Goal: Communication & Community: Answer question/provide support

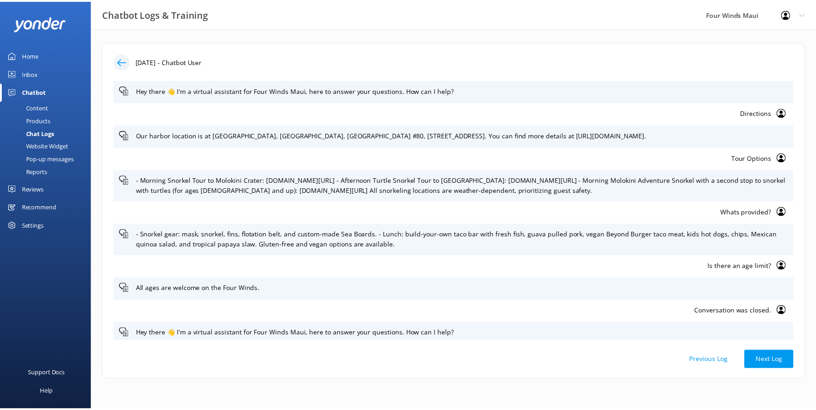
scroll to position [687, 0]
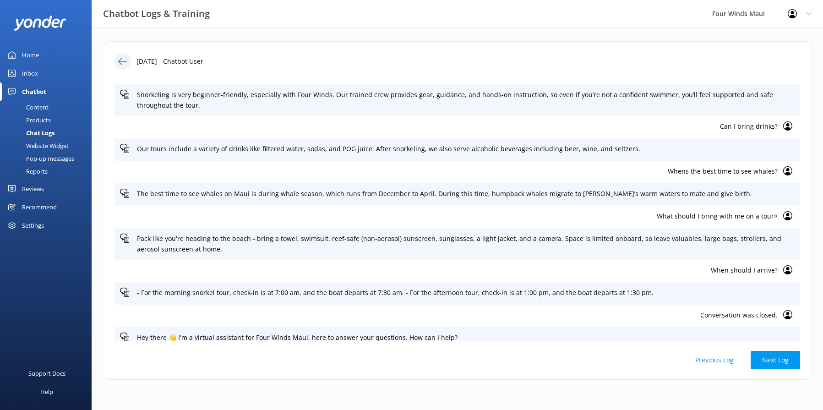
click at [33, 74] on div "Inbox" at bounding box center [30, 73] width 16 height 18
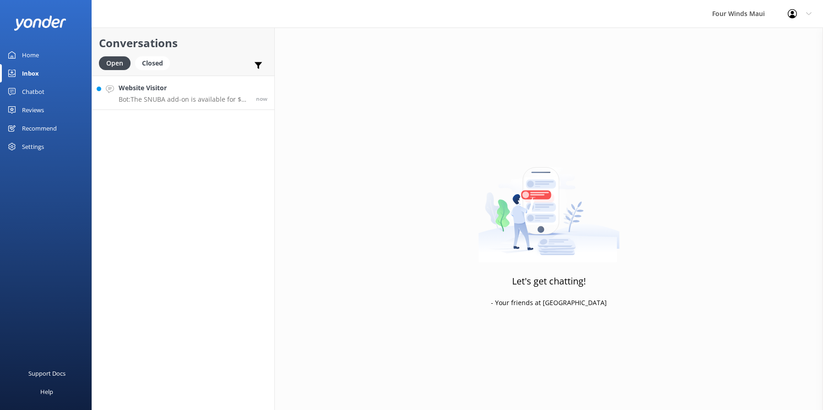
click at [197, 102] on p "Bot: The SNUBA add-on is available for $75 per person, payable directly to the …" at bounding box center [184, 99] width 130 height 8
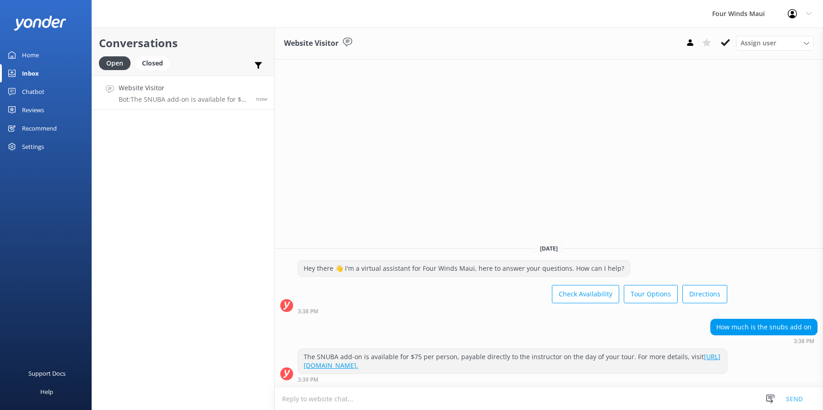
click at [51, 92] on link "Chatbot" at bounding box center [46, 91] width 92 height 18
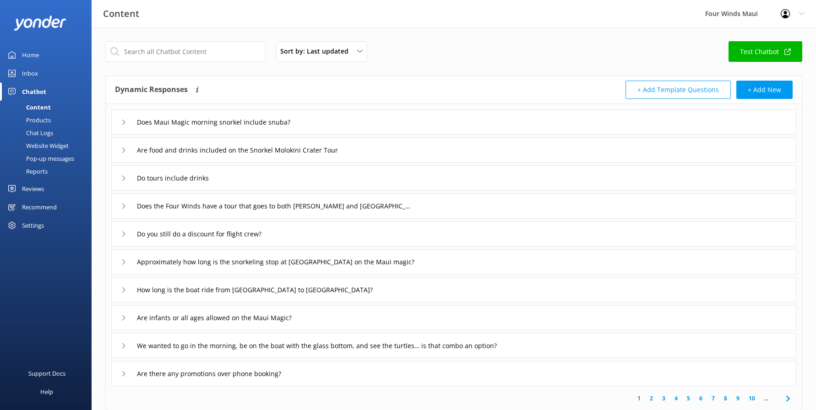
click at [28, 49] on div "Home" at bounding box center [30, 55] width 17 height 18
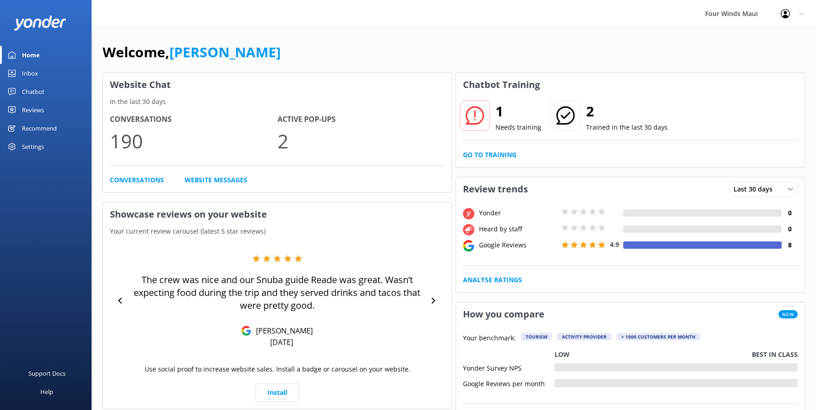
click at [808, 13] on div "Profile Settings Logout" at bounding box center [792, 13] width 47 height 27
click at [742, 9] on div "Four Winds Maui" at bounding box center [731, 13] width 76 height 27
click at [23, 152] on div "Settings" at bounding box center [33, 146] width 22 height 18
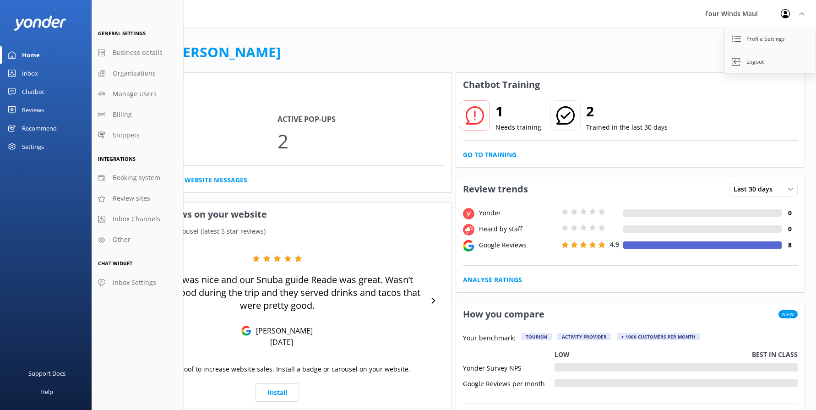
click at [26, 87] on div "Chatbot" at bounding box center [33, 91] width 22 height 18
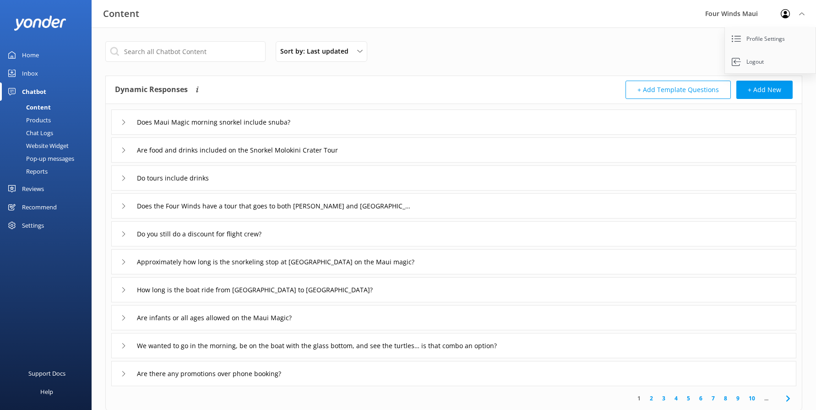
click at [39, 77] on link "Inbox" at bounding box center [46, 73] width 92 height 18
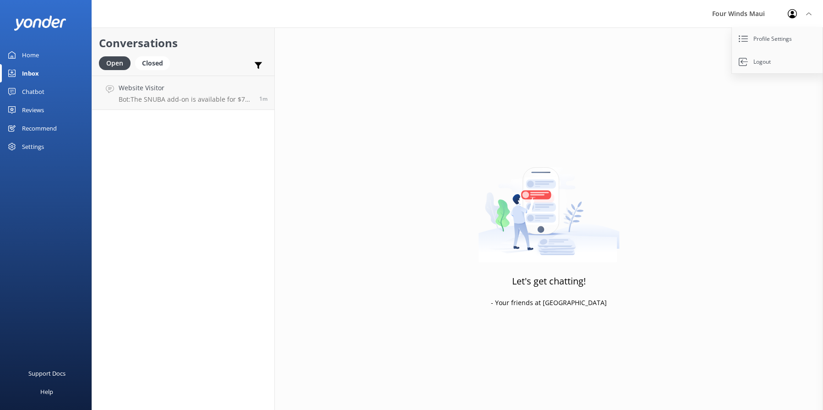
click at [28, 52] on div "Home" at bounding box center [30, 55] width 17 height 18
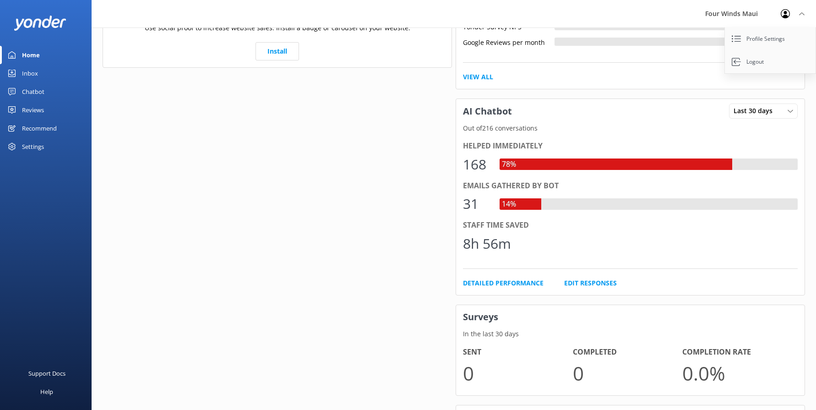
scroll to position [181, 0]
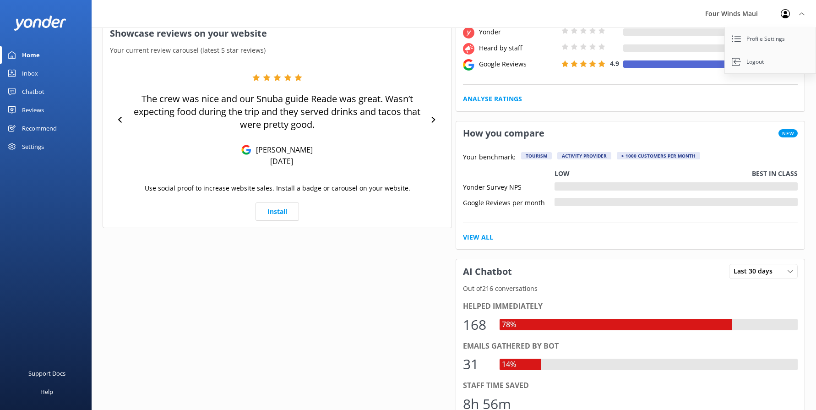
click at [32, 77] on div "Inbox" at bounding box center [30, 73] width 16 height 18
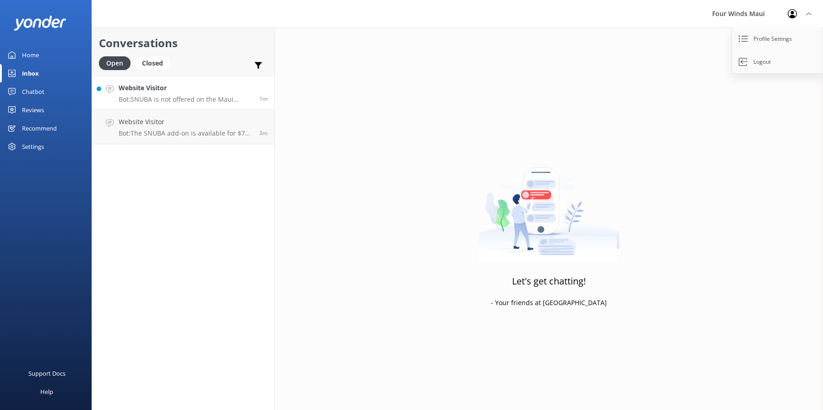
click at [192, 91] on h4 "Website Visitor" at bounding box center [186, 88] width 134 height 10
